Goal: Check status: Check status

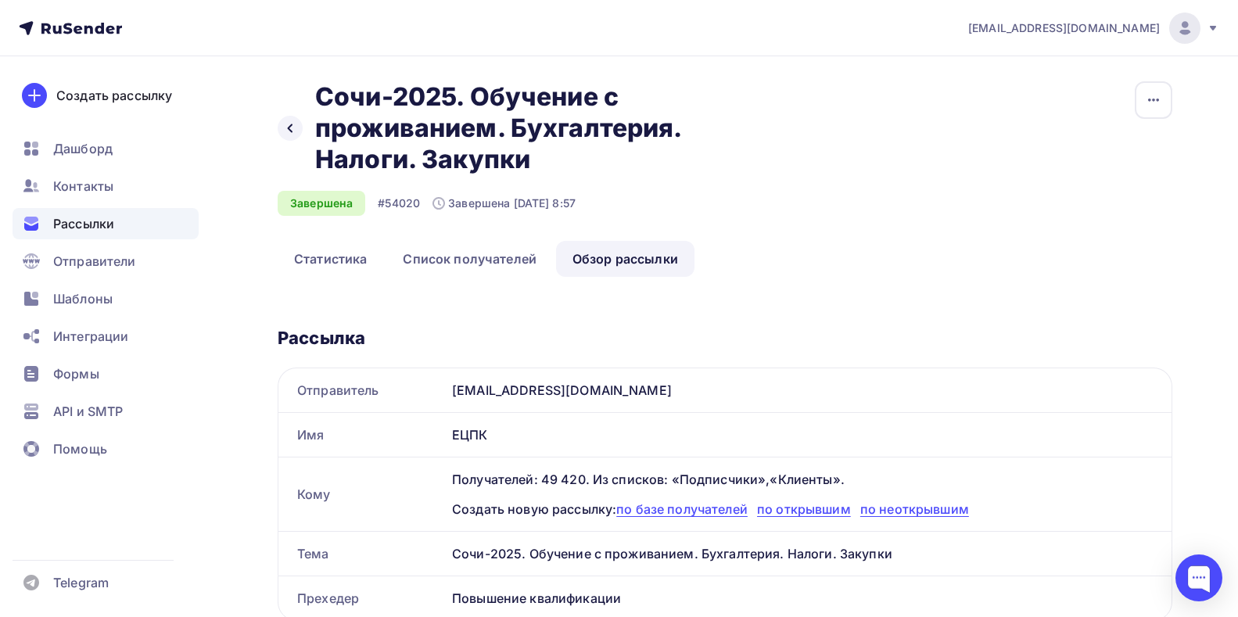
click at [110, 221] on span "Рассылки" at bounding box center [83, 223] width 61 height 19
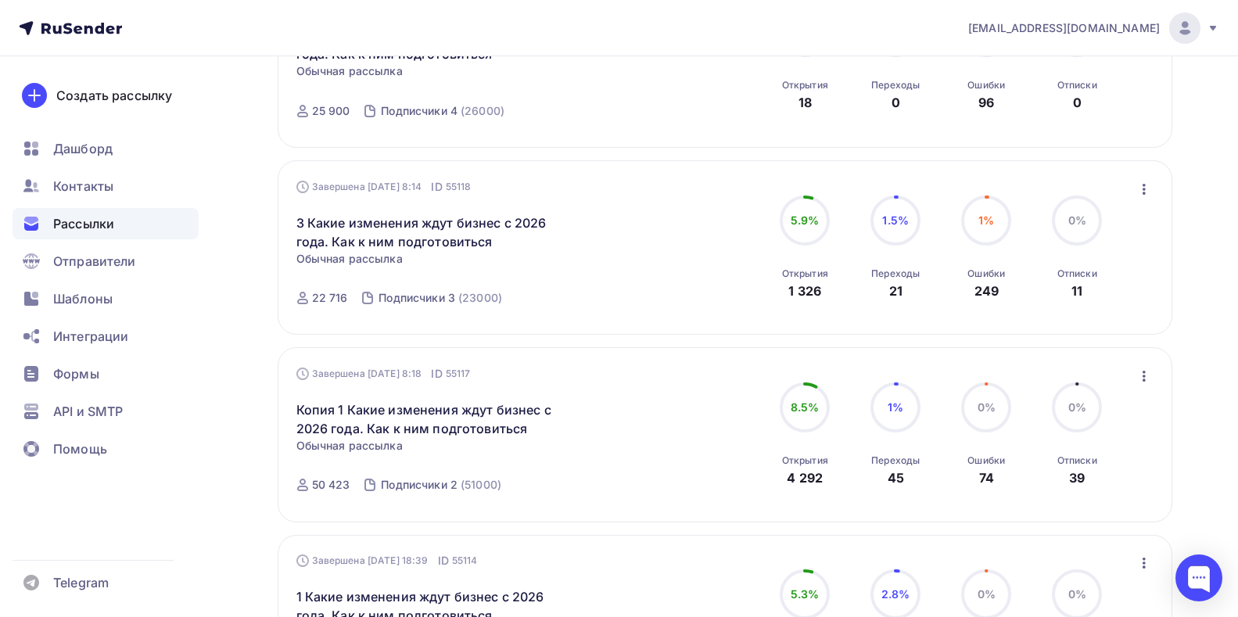
scroll to position [938, 0]
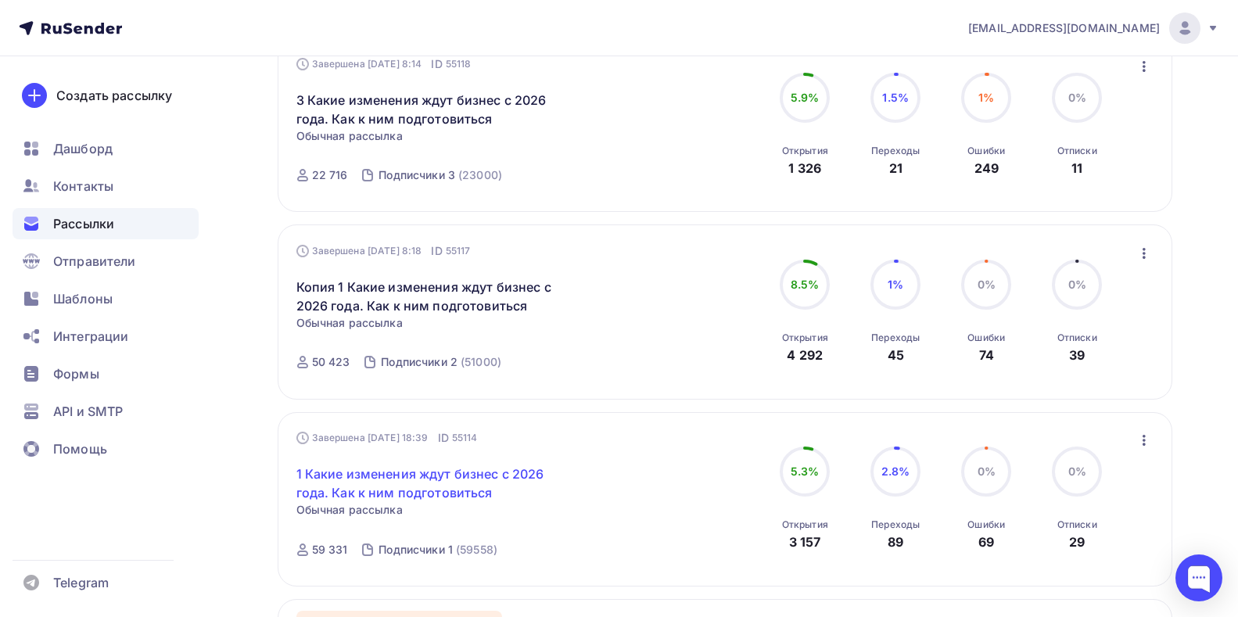
click at [338, 480] on link "1 Какие изменения ждут бизнес с 2026 года. Как к ним подготовиться" at bounding box center [430, 484] width 268 height 38
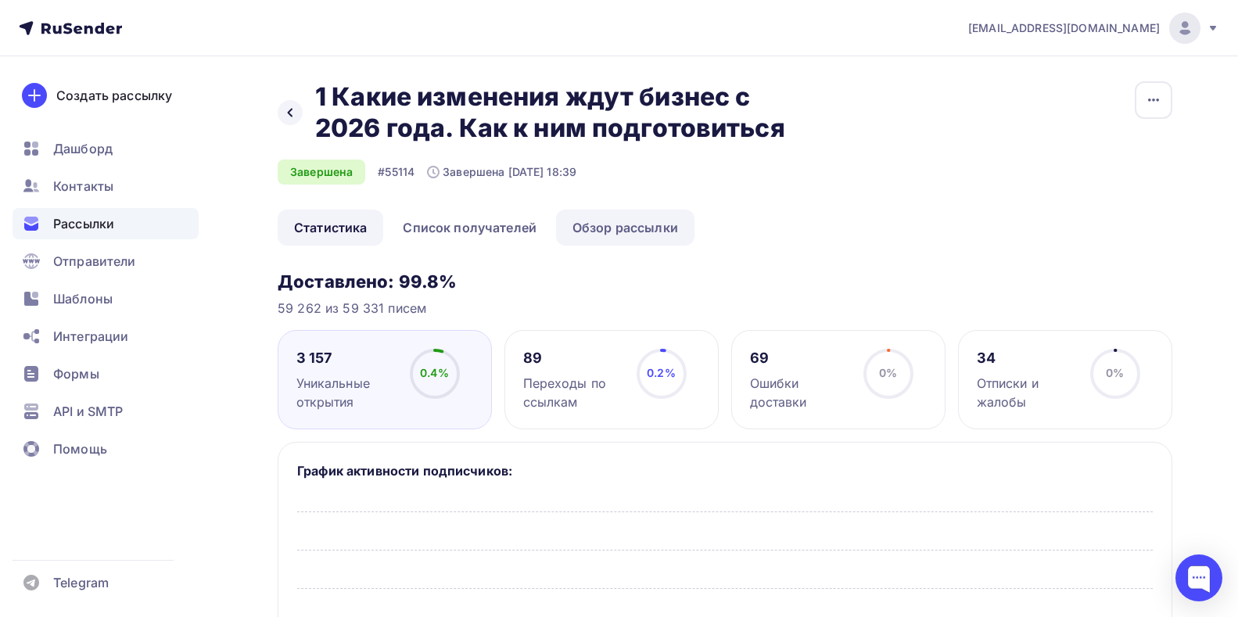
click at [648, 227] on link "Обзор рассылки" at bounding box center [625, 228] width 138 height 36
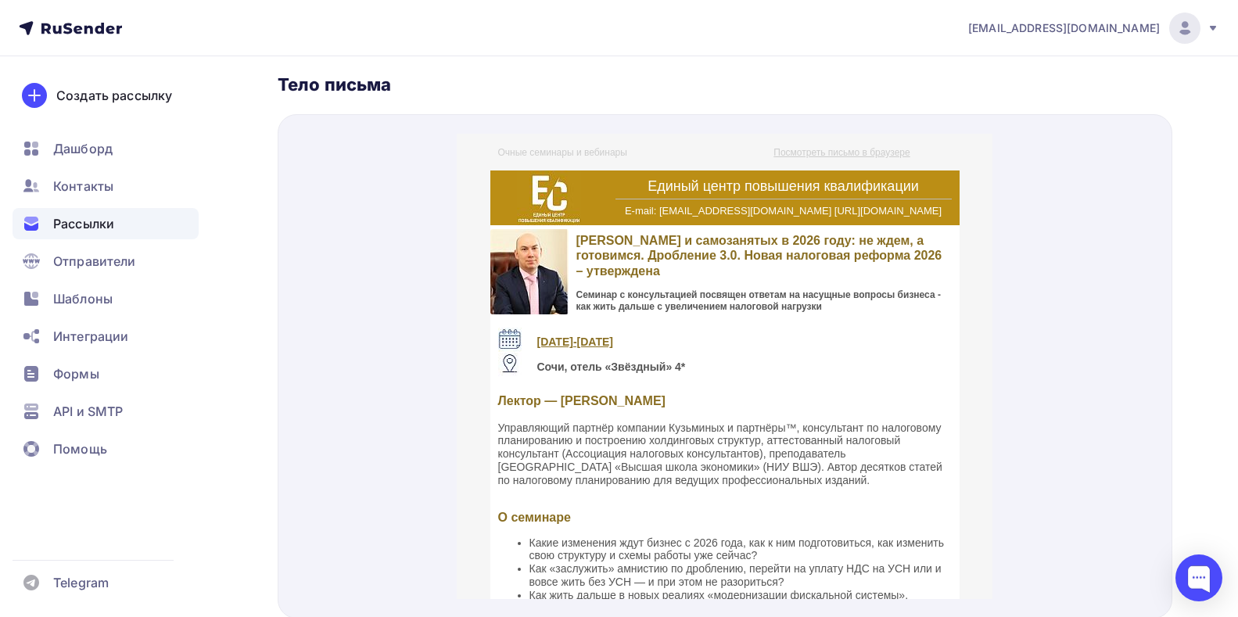
click at [96, 229] on span "Рассылки" at bounding box center [83, 223] width 61 height 19
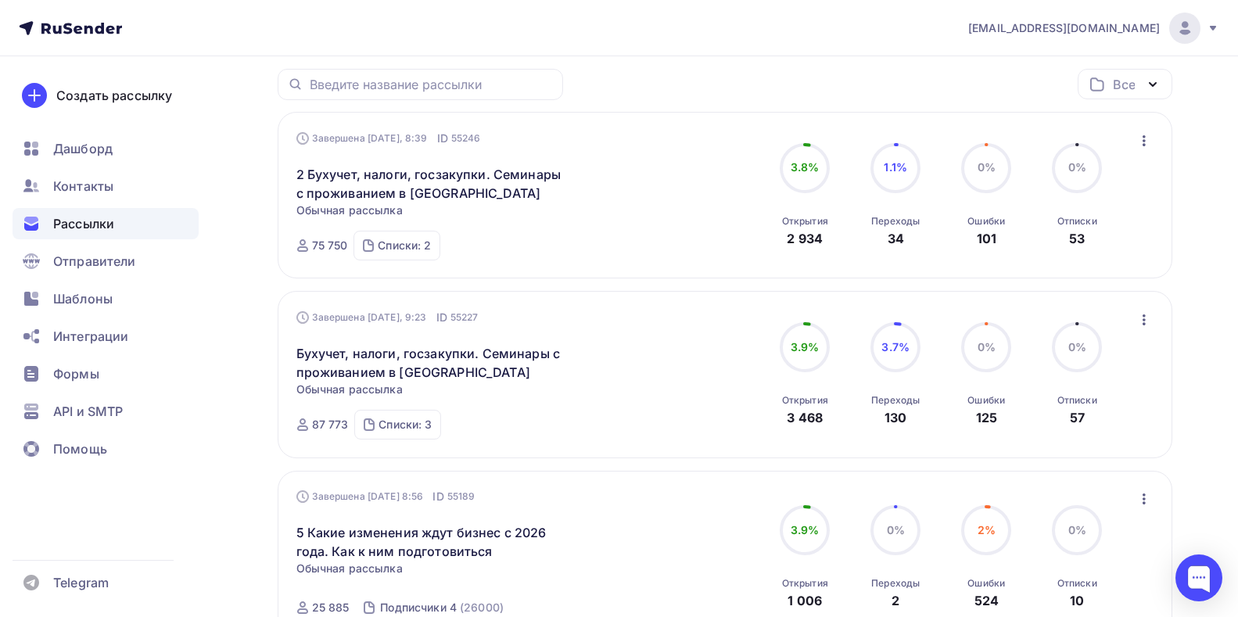
scroll to position [156, 0]
